Goal: Task Accomplishment & Management: Use online tool/utility

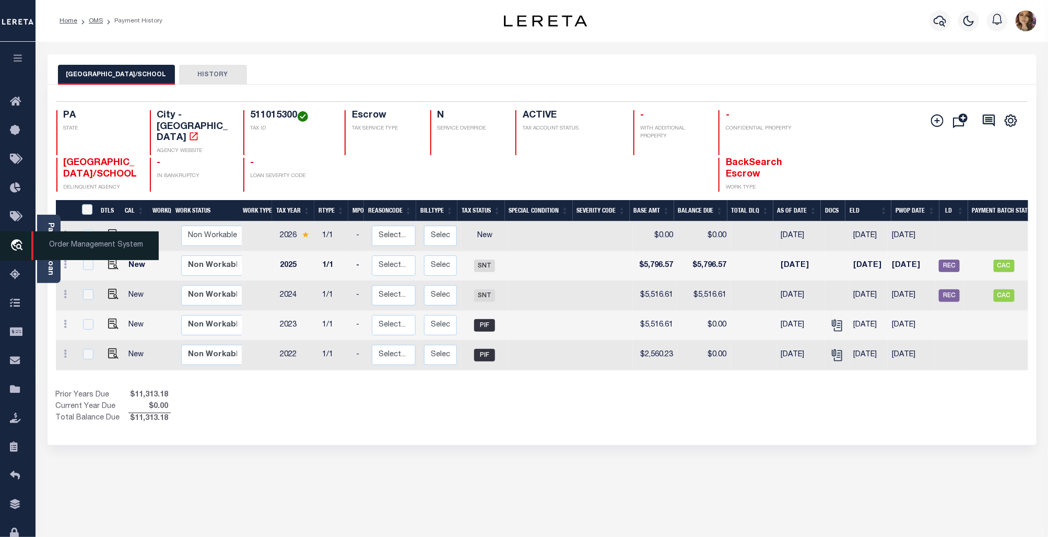
click at [72, 241] on span "Order Management System" at bounding box center [94, 245] width 127 height 29
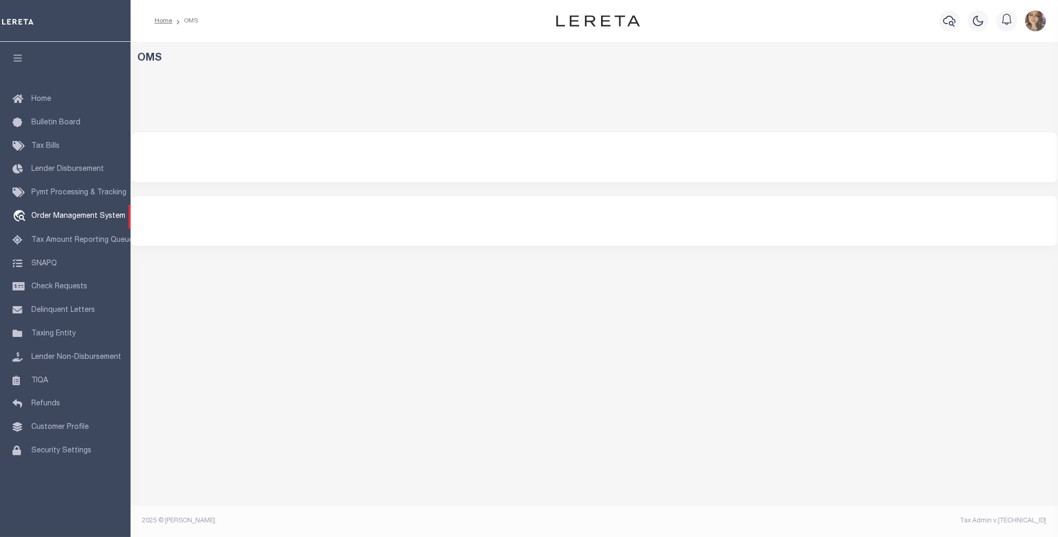
select select "200"
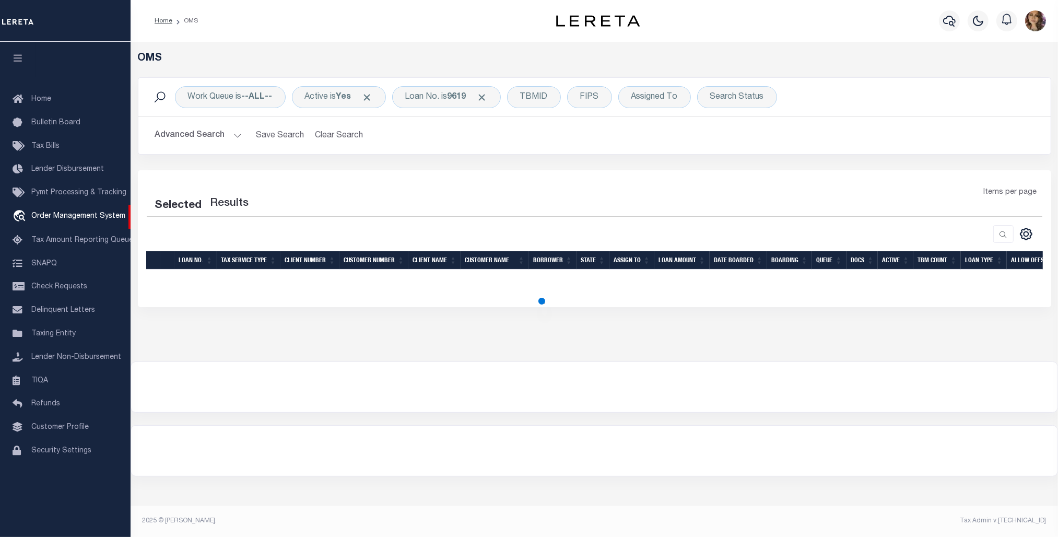
select select "200"
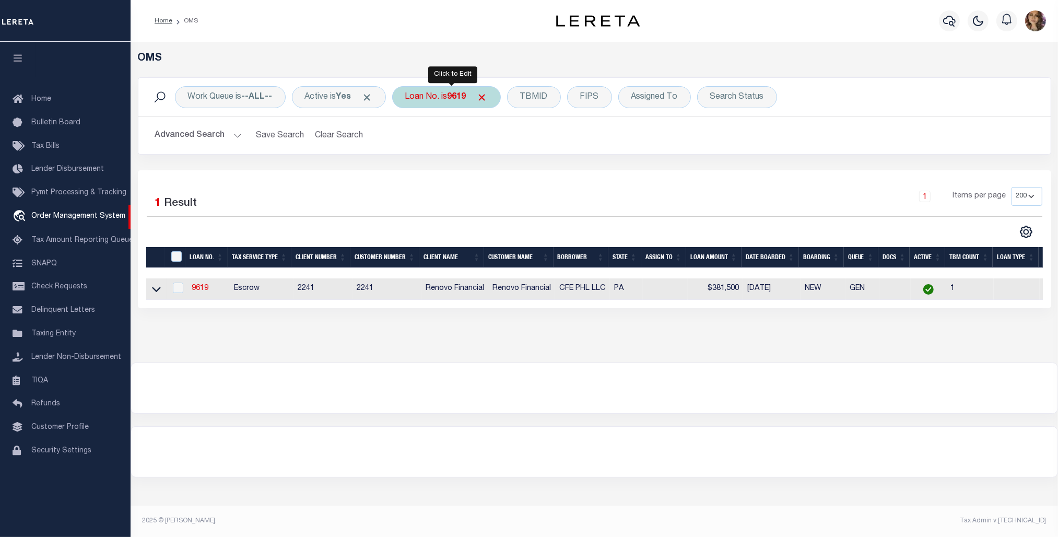
click at [423, 98] on div "Loan No. is 9619" at bounding box center [446, 97] width 109 height 22
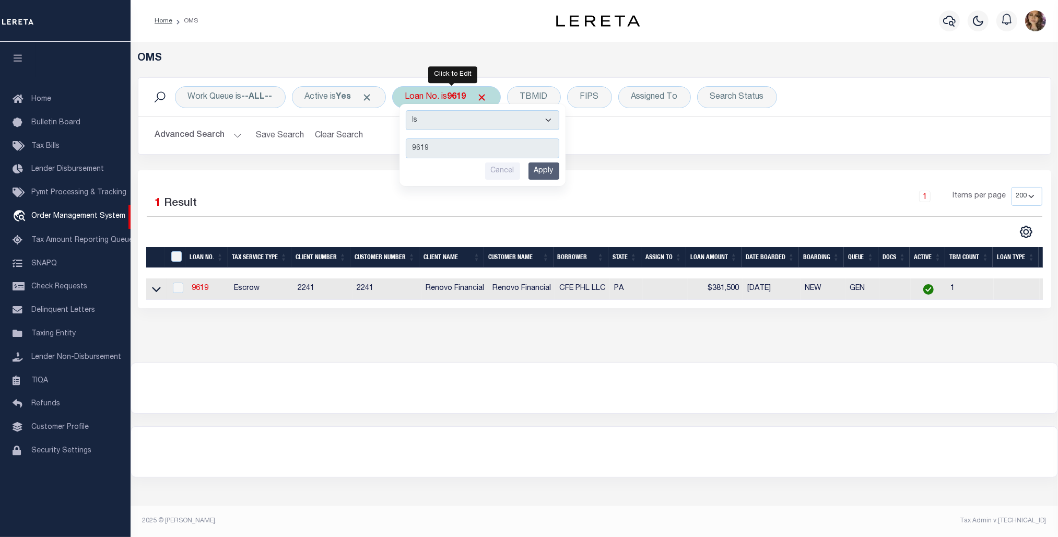
type input "9019"
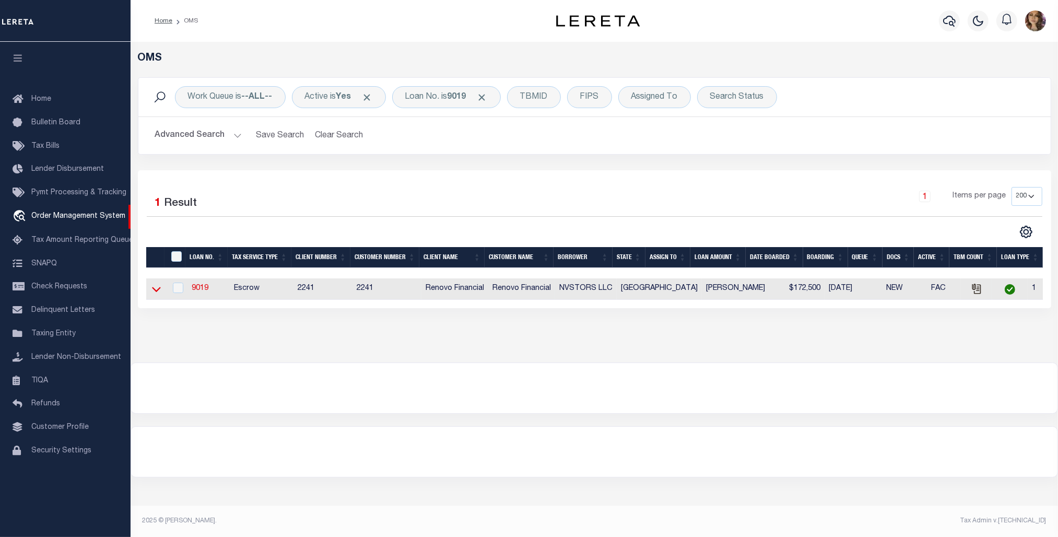
click at [155, 288] on icon at bounding box center [156, 288] width 9 height 11
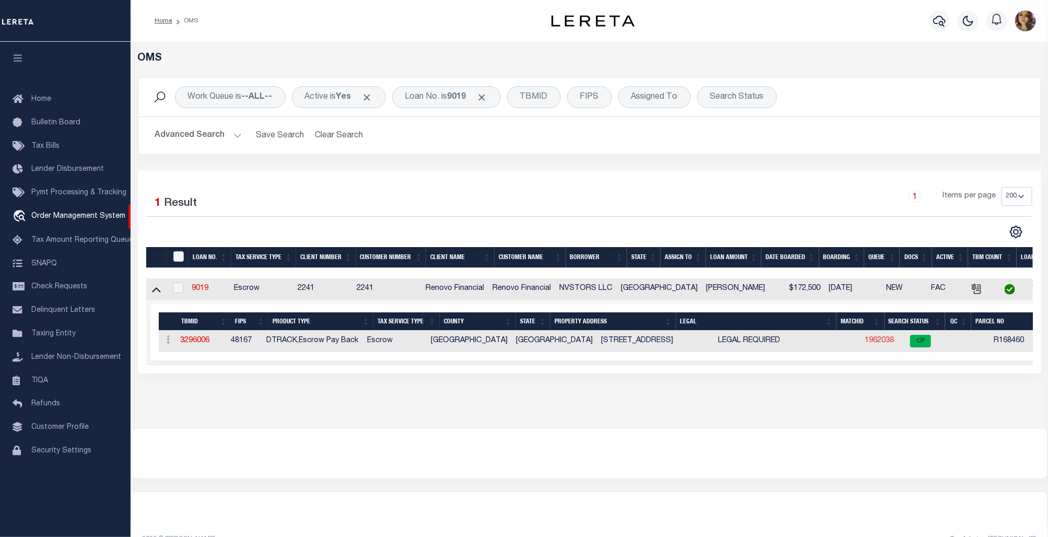
click at [864, 342] on link "1962038" at bounding box center [878, 340] width 29 height 7
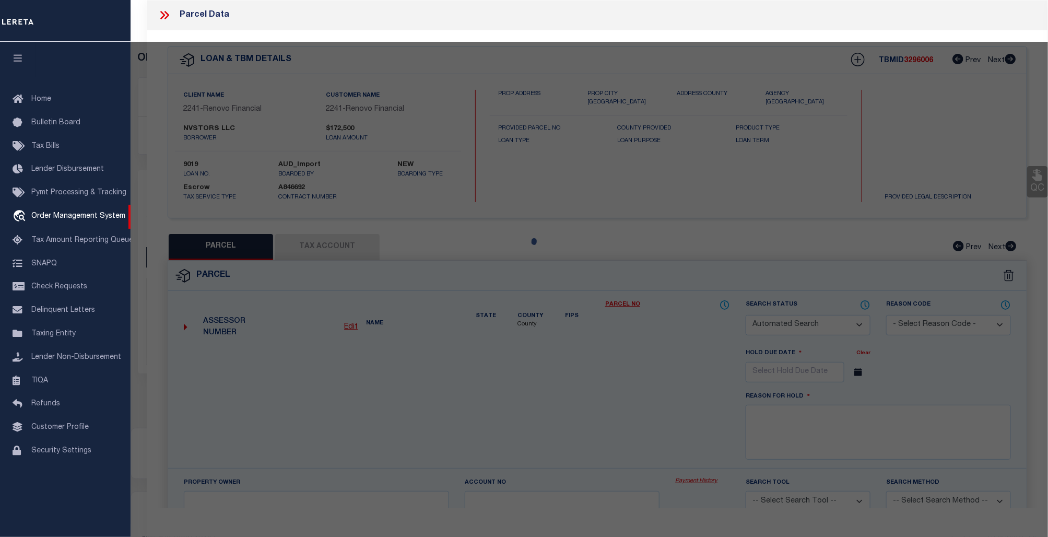
checkbox input "false"
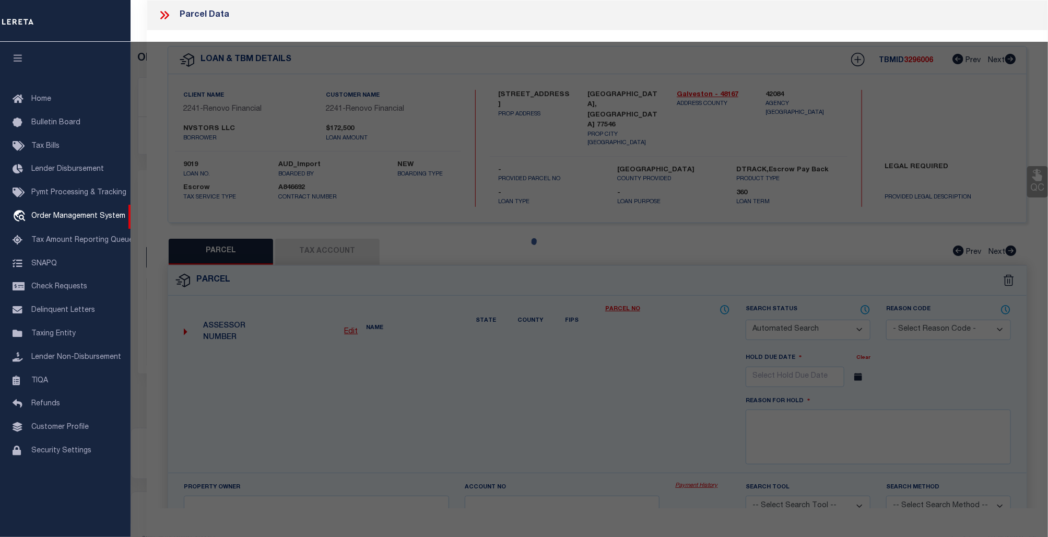
select select "CP"
type input "NVSTORS LLC"
select select
type input "415 BELLMAR LN"
checkbox input "false"
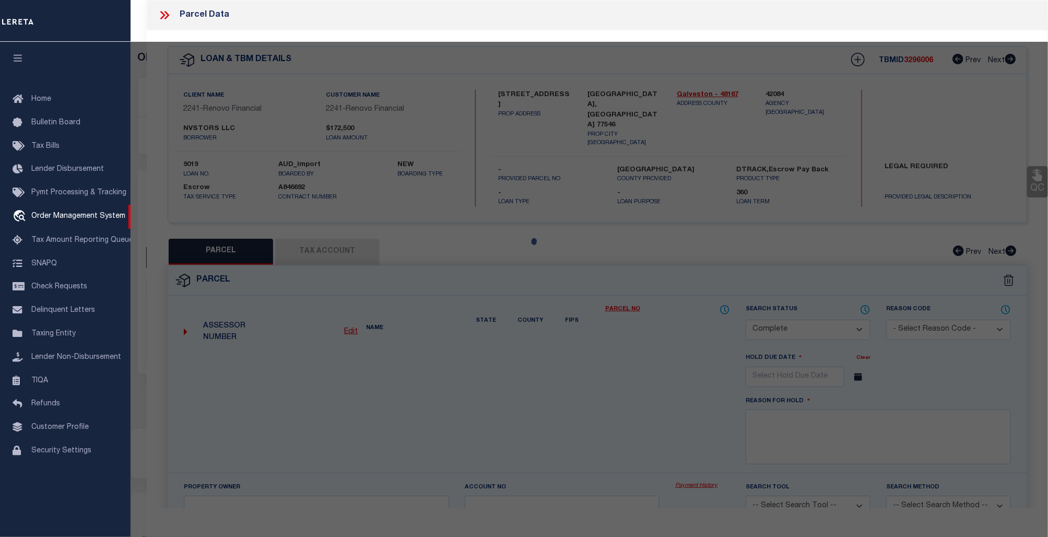
type input "FRIENDSWOOD, TX 77546"
type textarea "ABST 20 PERRY & AUSTIN SUR NW 7 FT OF LOT 30 & SE 49 FT OF LOT 31 (31-2) BLK 10…"
type textarea "Tax ID Special Project"
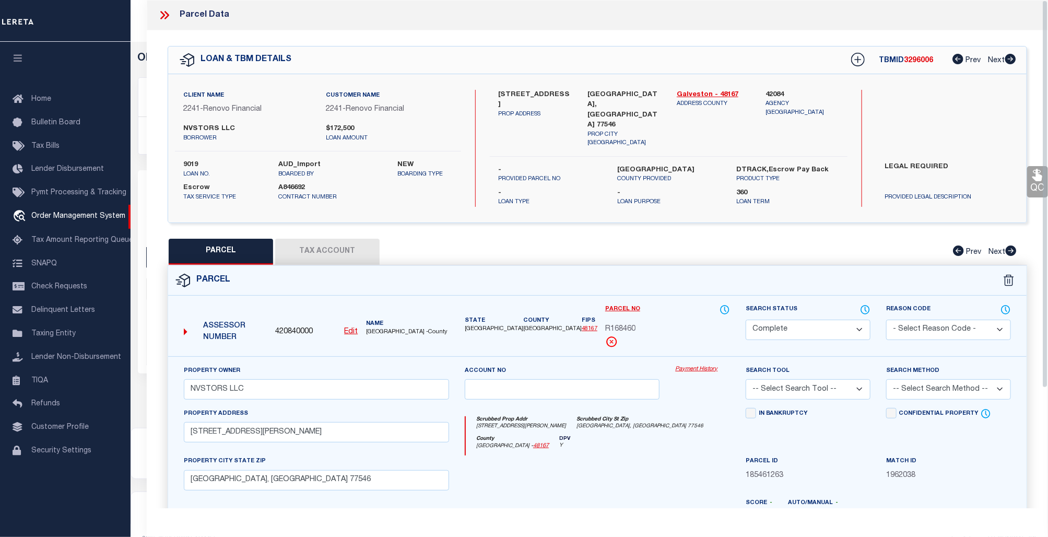
click at [687, 359] on div "Property Owner NVSTORS LLC Account no Payment History Search Tool -- Select Sea…" at bounding box center [597, 492] width 858 height 273
click at [687, 365] on link "Payment History" at bounding box center [702, 369] width 55 height 9
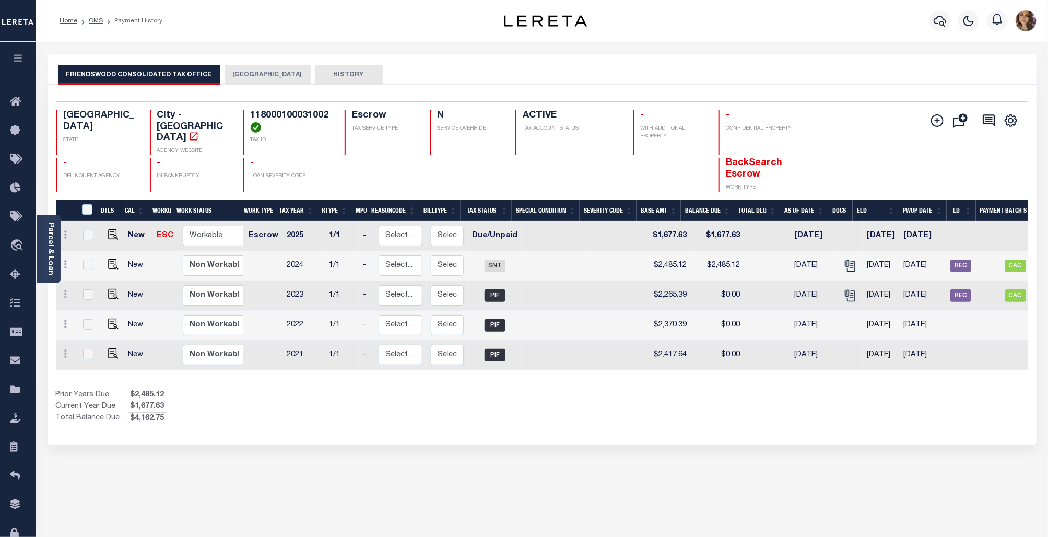
click at [259, 76] on button "GALVESTON COUNTY" at bounding box center [267, 75] width 86 height 20
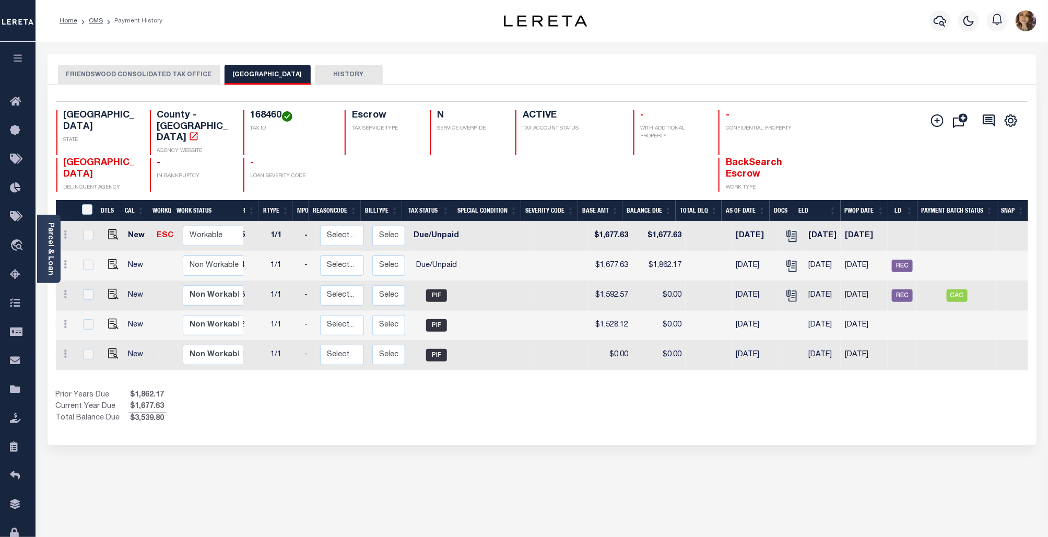
click at [152, 69] on button "FRIENDSWOOD CONSOLIDATED TAX OFFICE" at bounding box center [139, 75] width 162 height 20
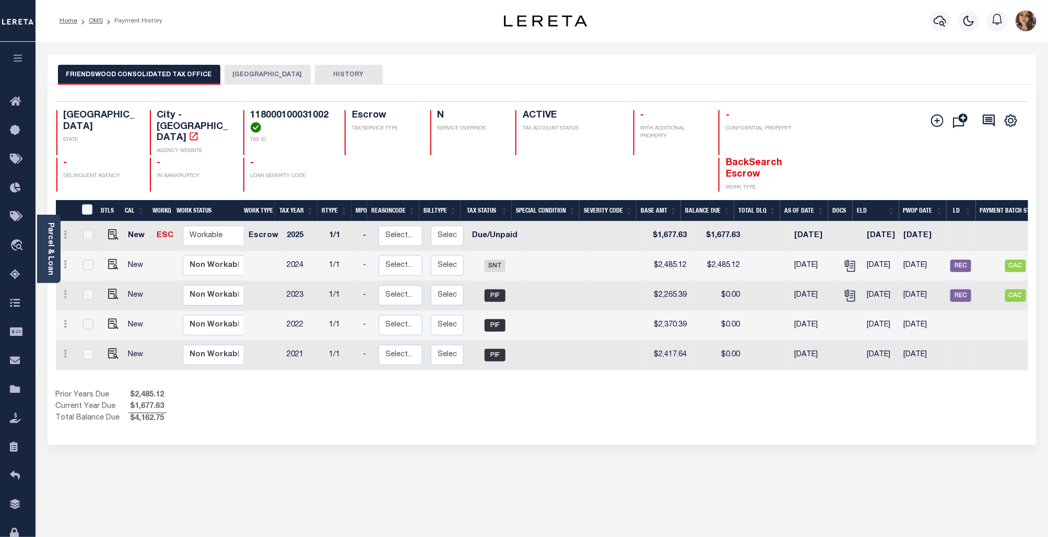
click at [274, 72] on button "GALVESTON COUNTY" at bounding box center [267, 75] width 86 height 20
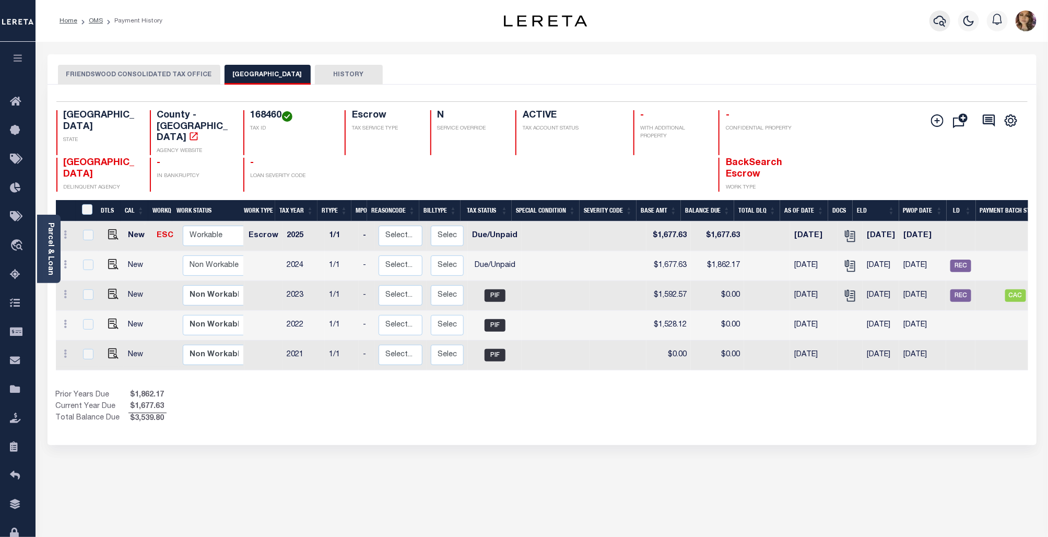
click at [942, 16] on icon "button" at bounding box center [939, 21] width 13 height 13
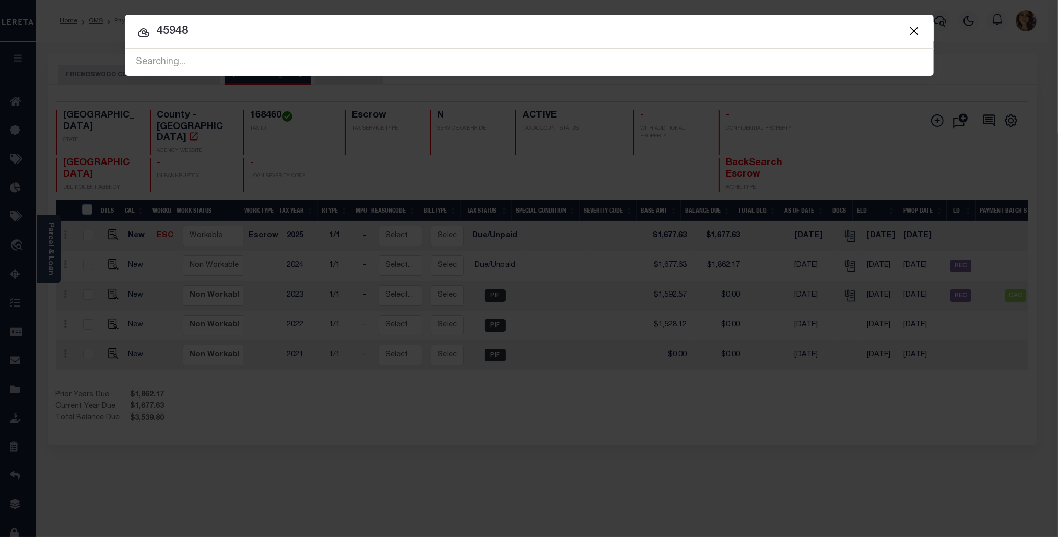
type input "45948"
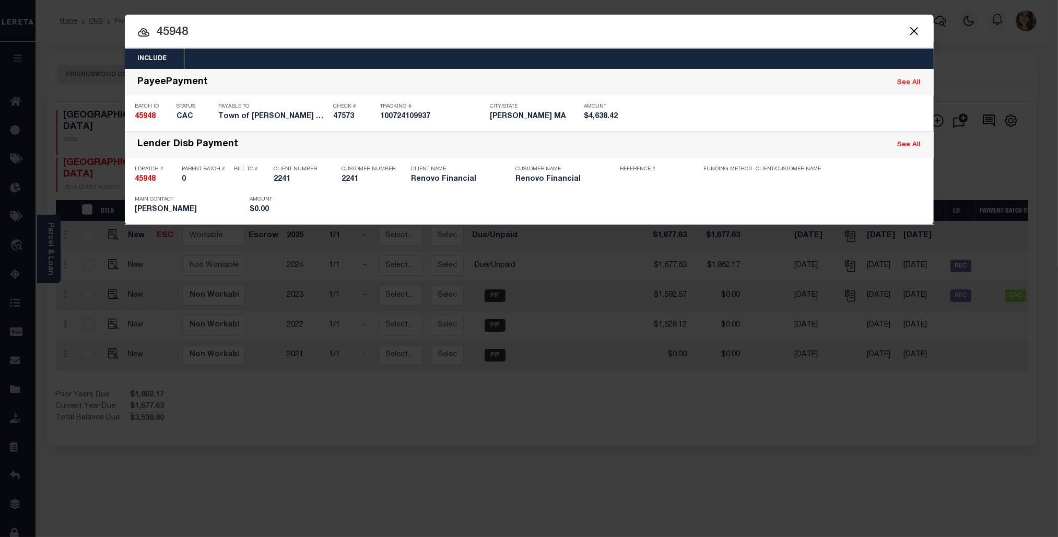
click at [919, 34] on button "Close" at bounding box center [914, 31] width 14 height 14
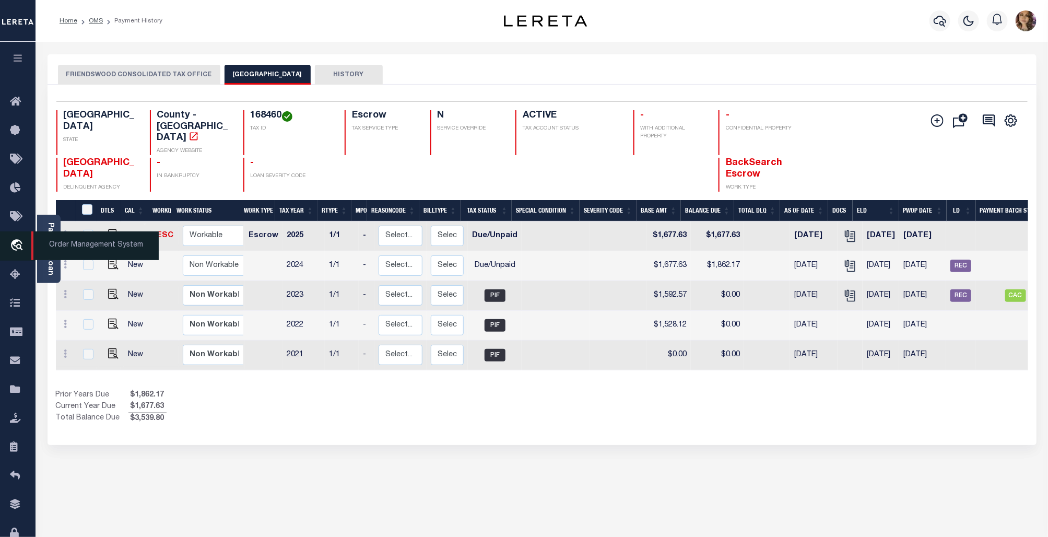
click at [63, 250] on span "Order Management System" at bounding box center [94, 245] width 127 height 29
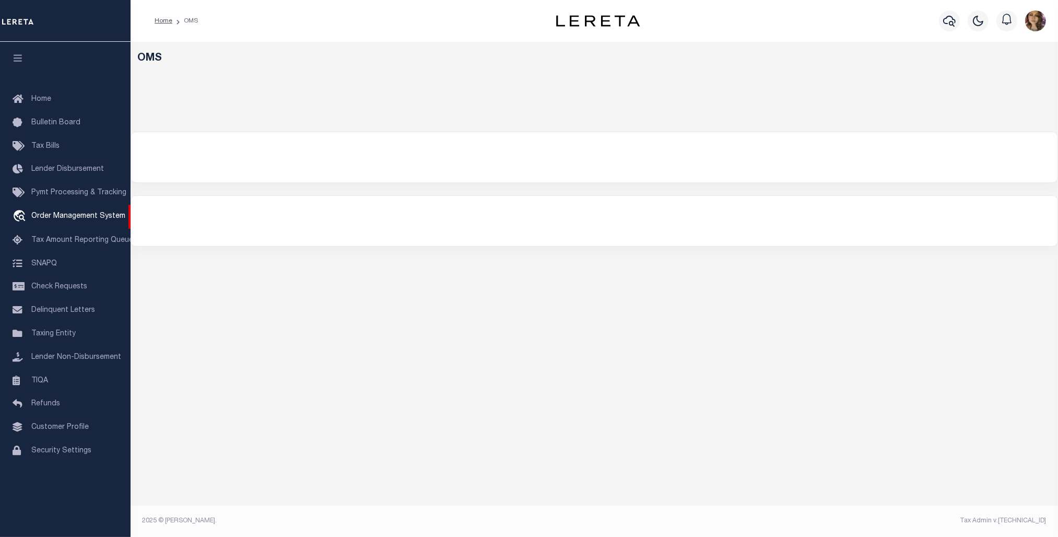
select select "200"
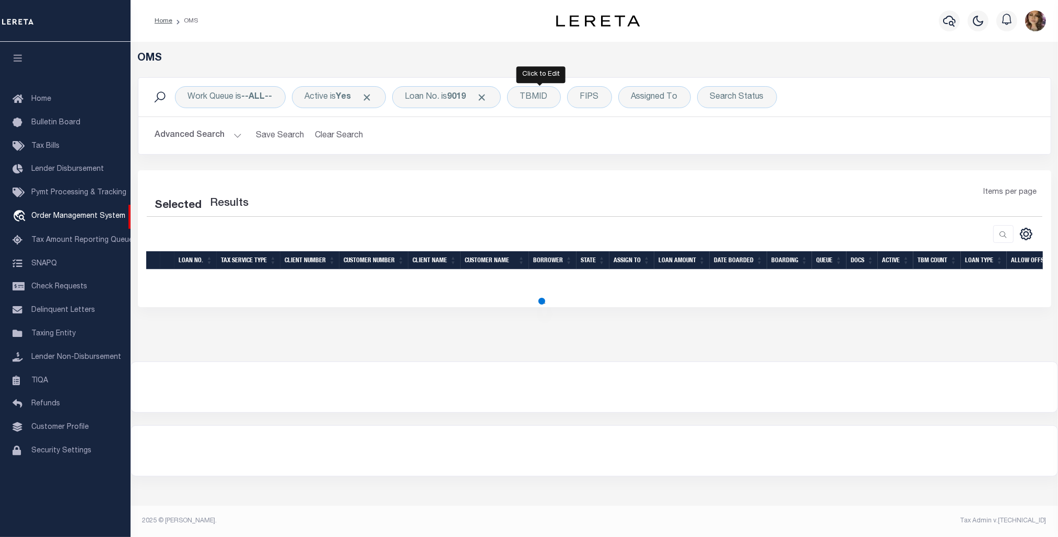
select select "200"
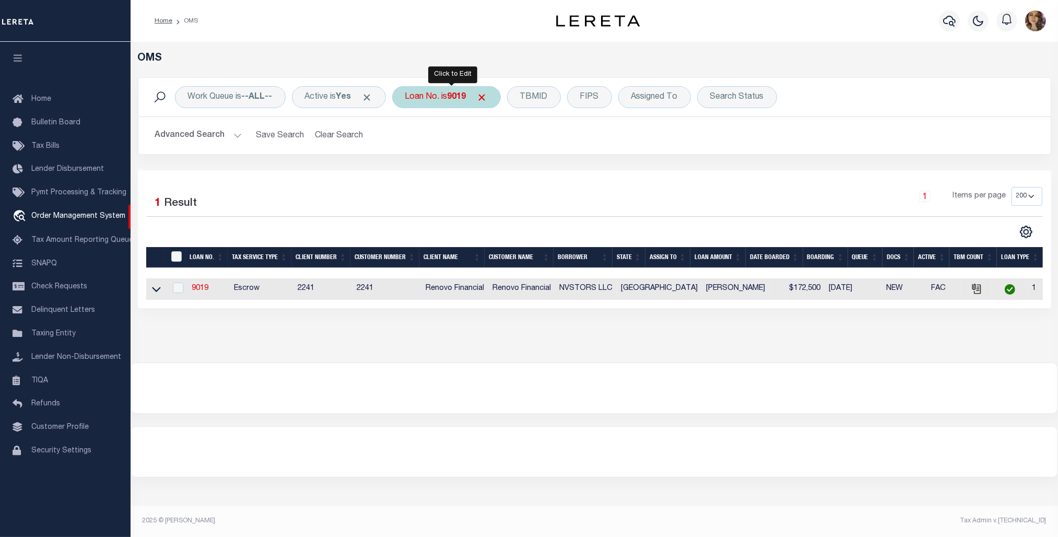
click at [448, 99] on div "Loan No. is 9019" at bounding box center [446, 97] width 109 height 22
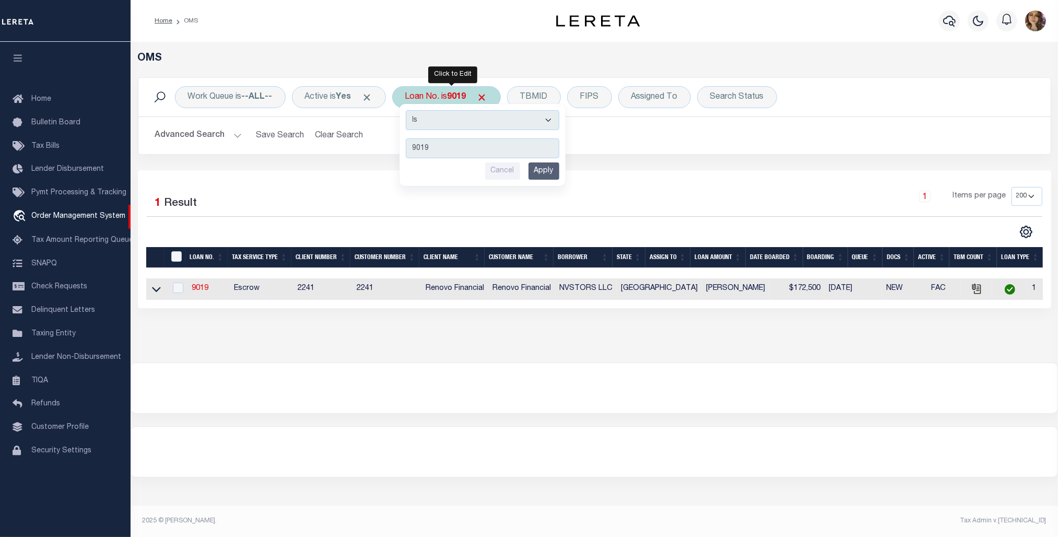
type input "202252871"
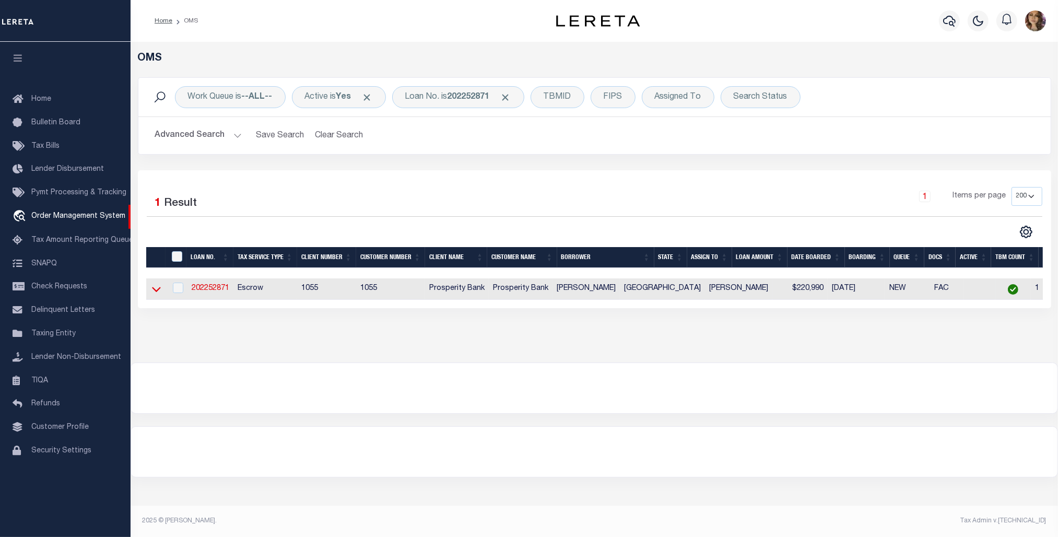
click at [155, 292] on icon at bounding box center [156, 289] width 9 height 5
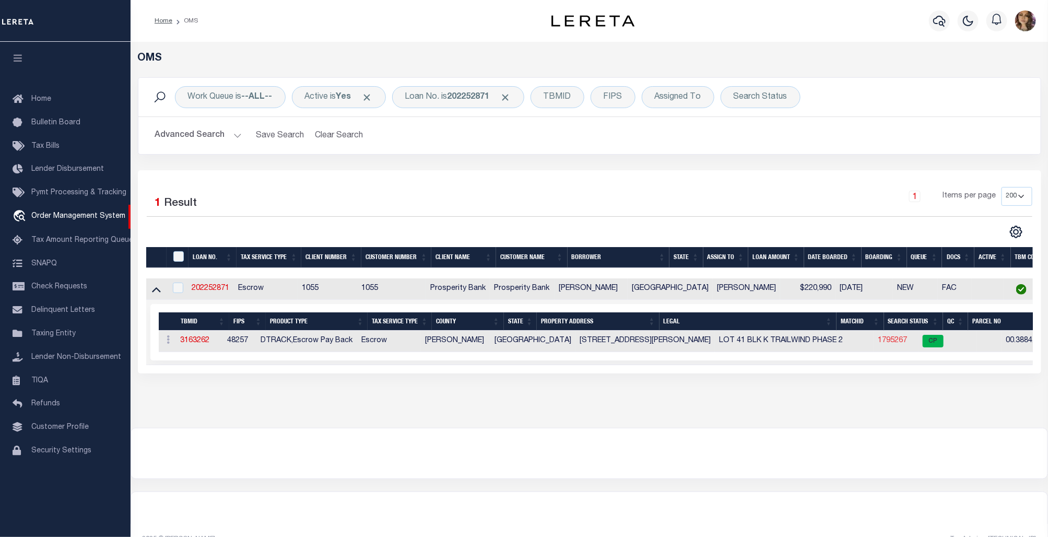
click at [878, 340] on link "1795267" at bounding box center [892, 340] width 29 height 7
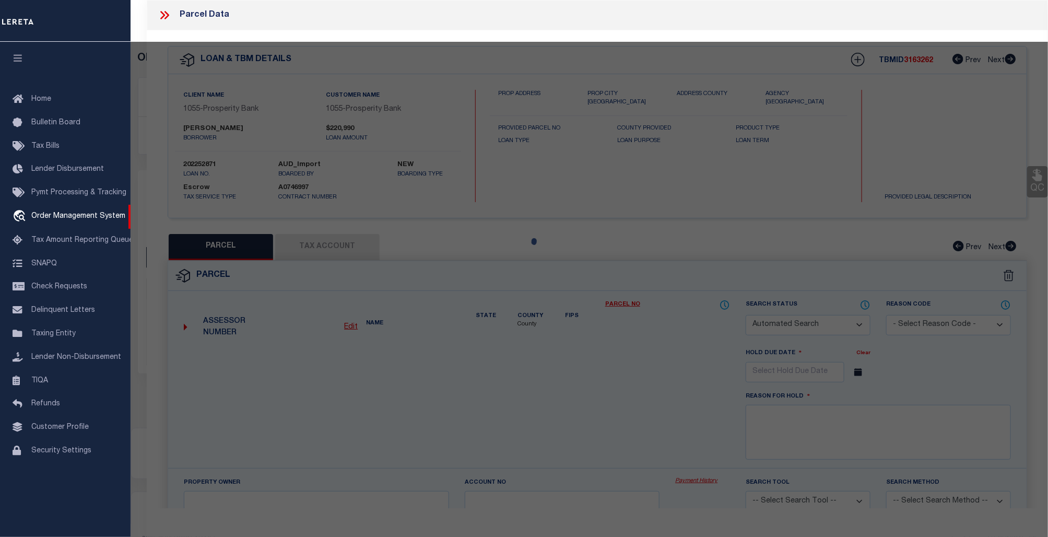
checkbox input "false"
select select "CP"
type input "D R HORTON TEXAS LTD"
select select
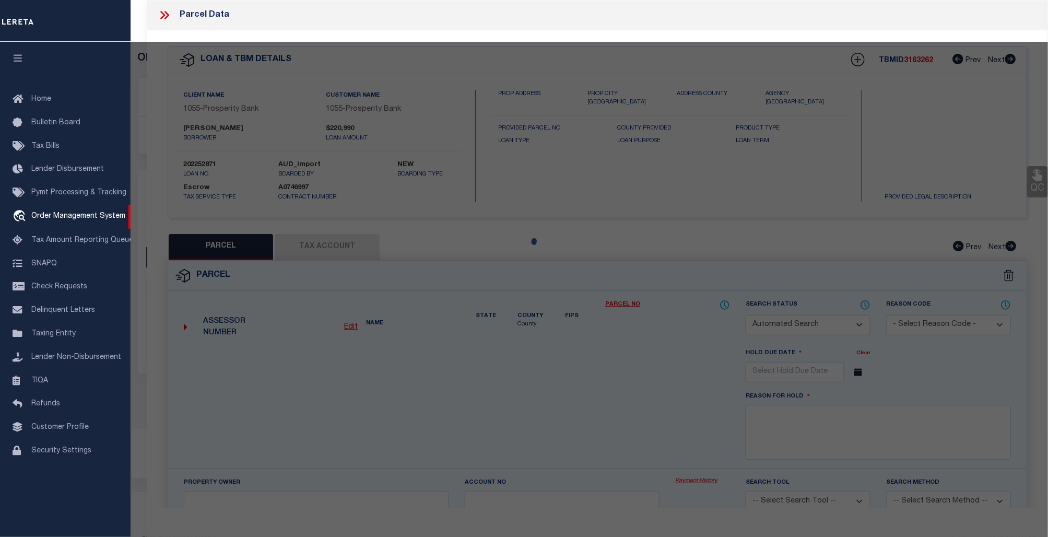
type input "[STREET_ADDRESS][PERSON_NAME]"
checkbox input "false"
type input "MESQUITE, TX 75126"
type textarea "TRAILWIND PH 2, BLOCK K, LOT 41"
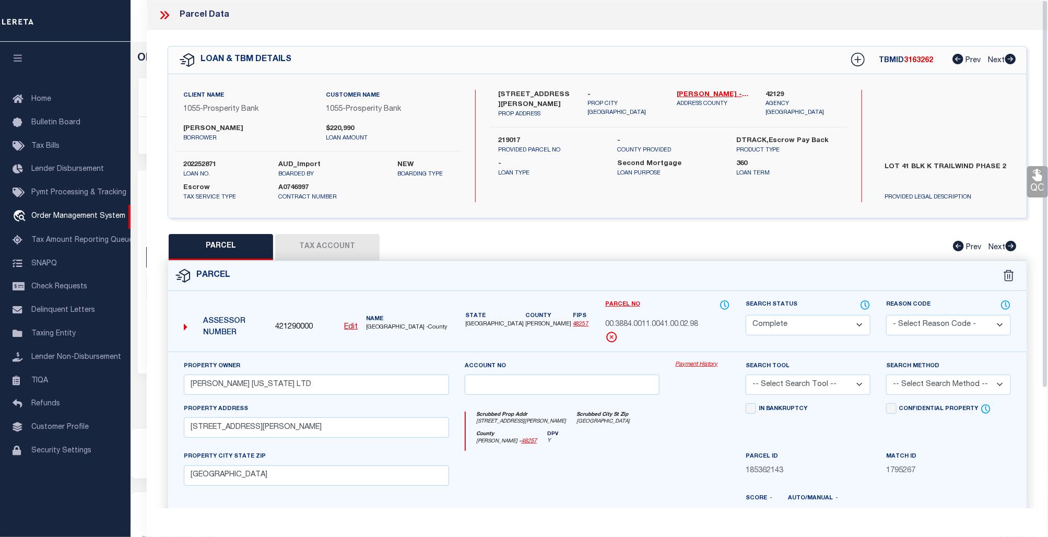
click at [702, 363] on link "Payment History" at bounding box center [702, 364] width 55 height 9
